Goal: Information Seeking & Learning: Learn about a topic

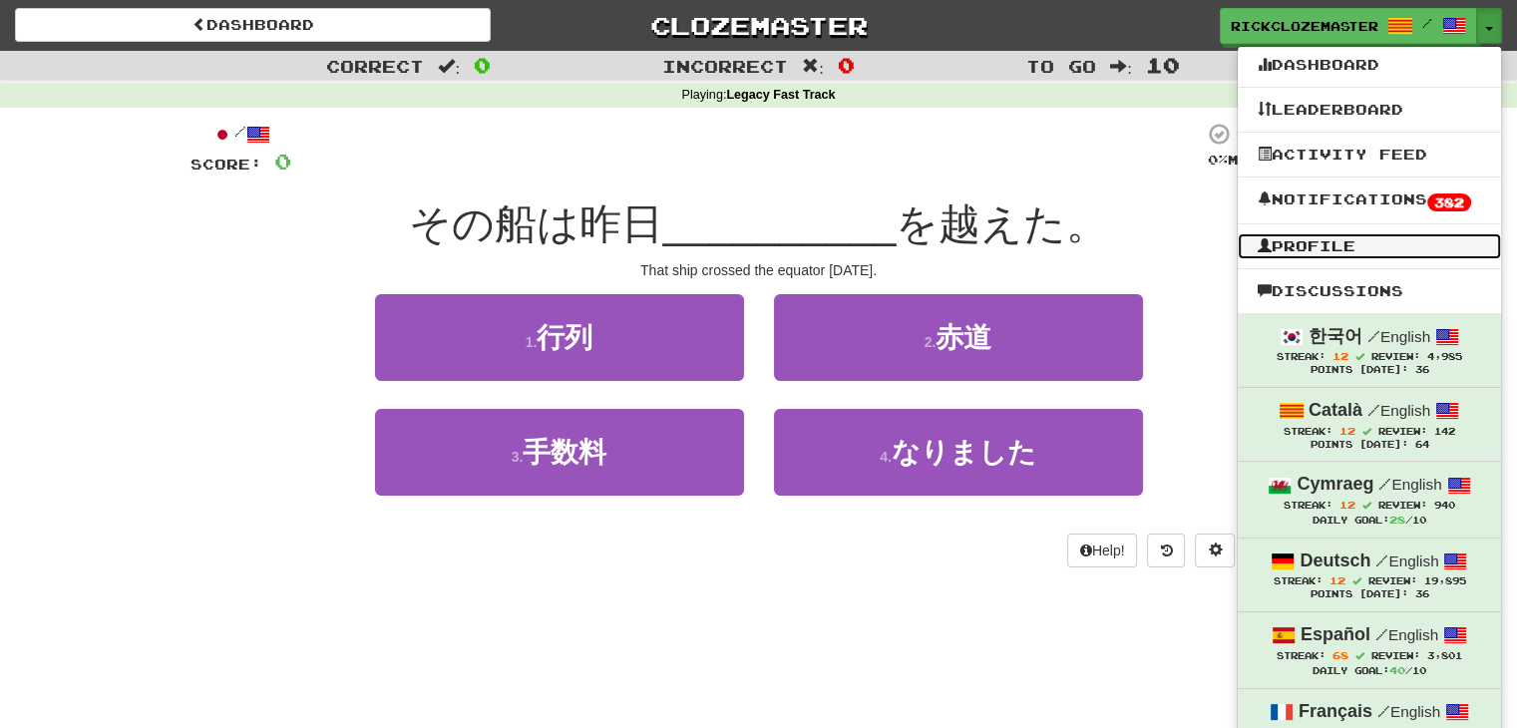
click at [1297, 247] on link "Profile" at bounding box center [1369, 246] width 263 height 26
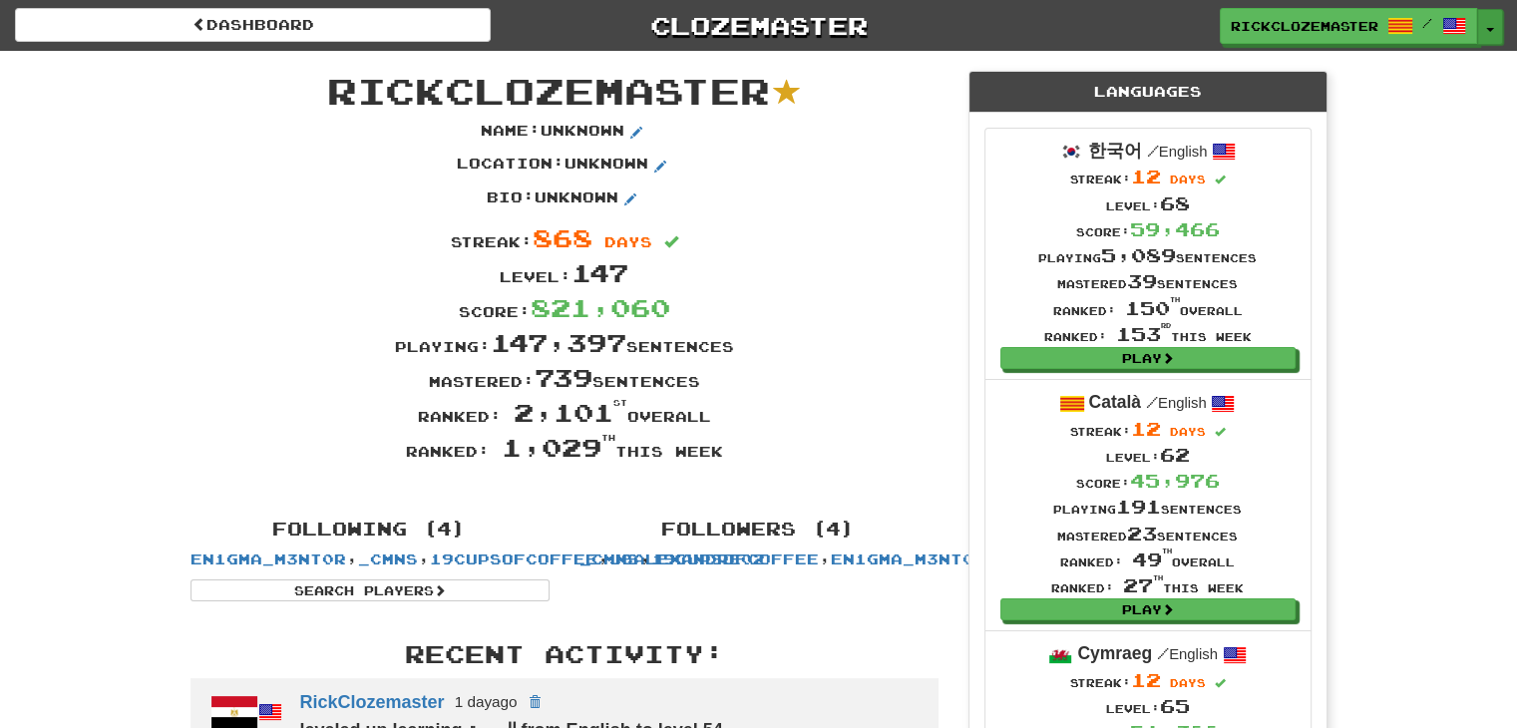
click at [1495, 25] on button "Toggle Dropdown" at bounding box center [1490, 27] width 26 height 36
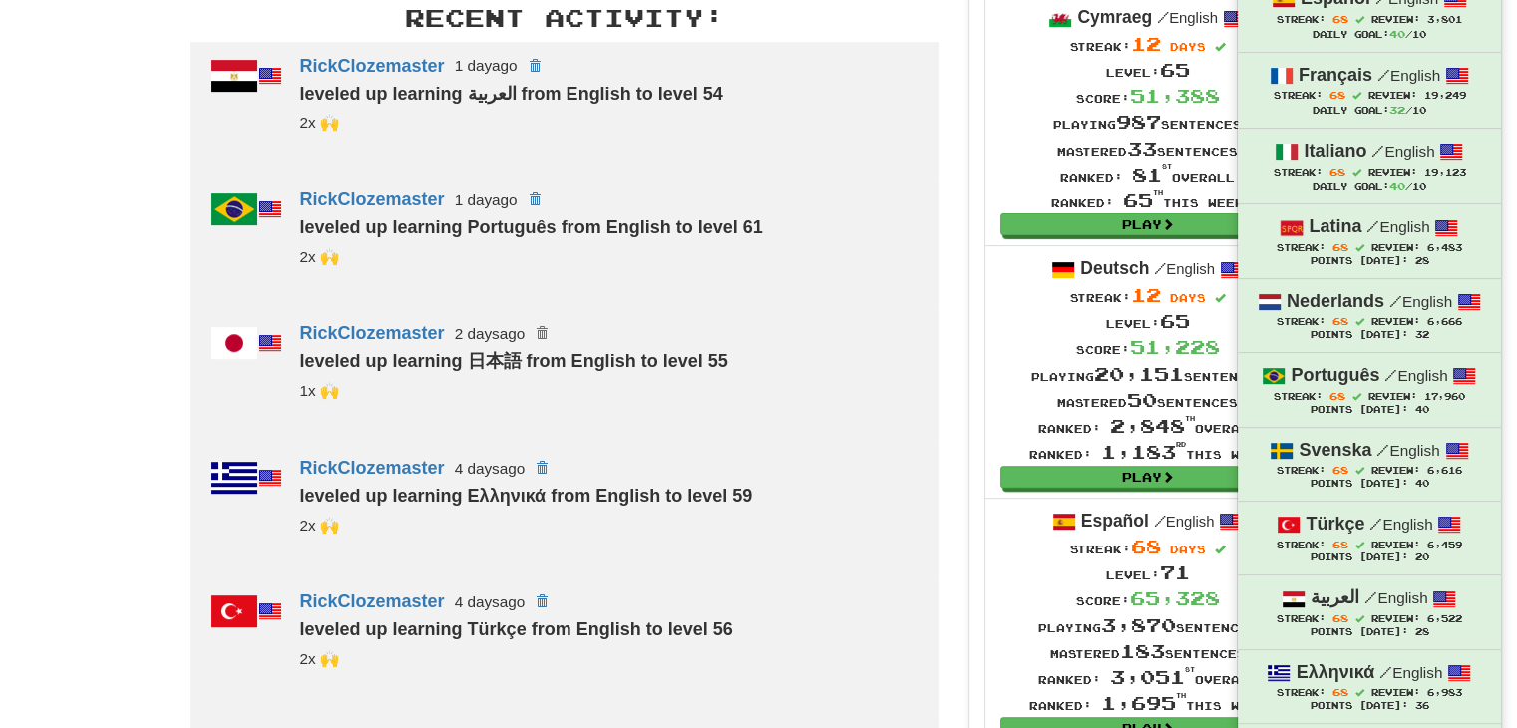
scroll to position [1273, 0]
